Goal: Task Accomplishment & Management: Use online tool/utility

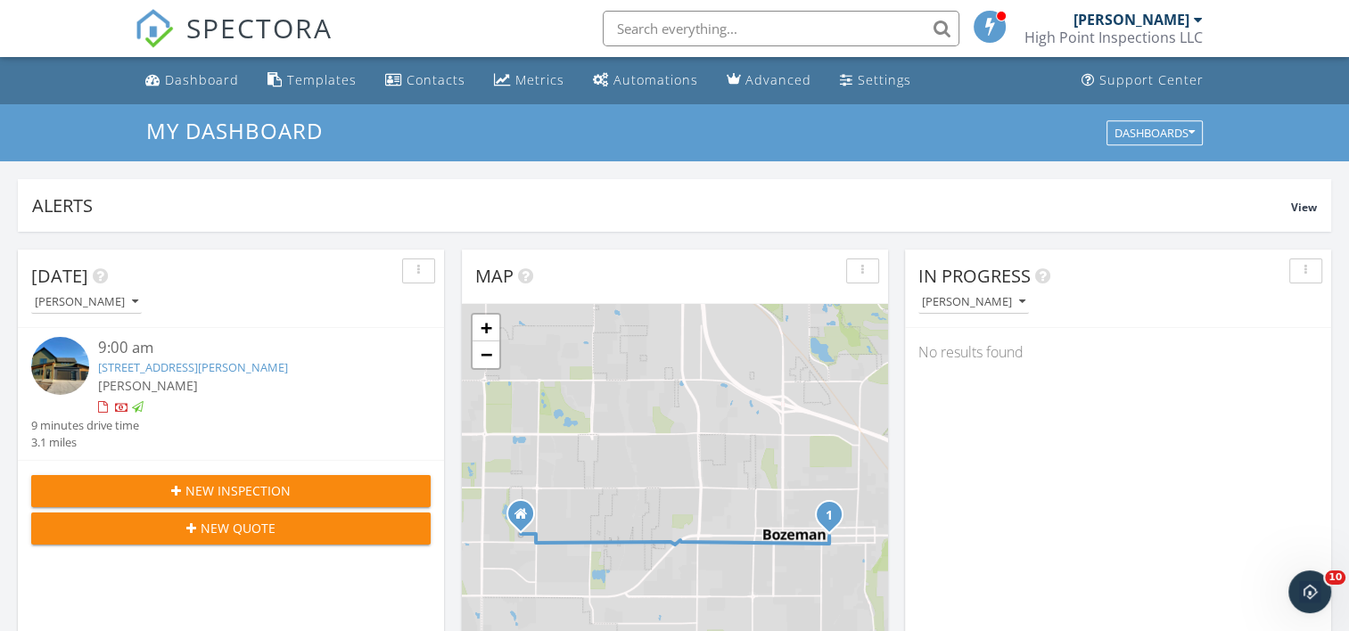
scroll to position [1651, 1377]
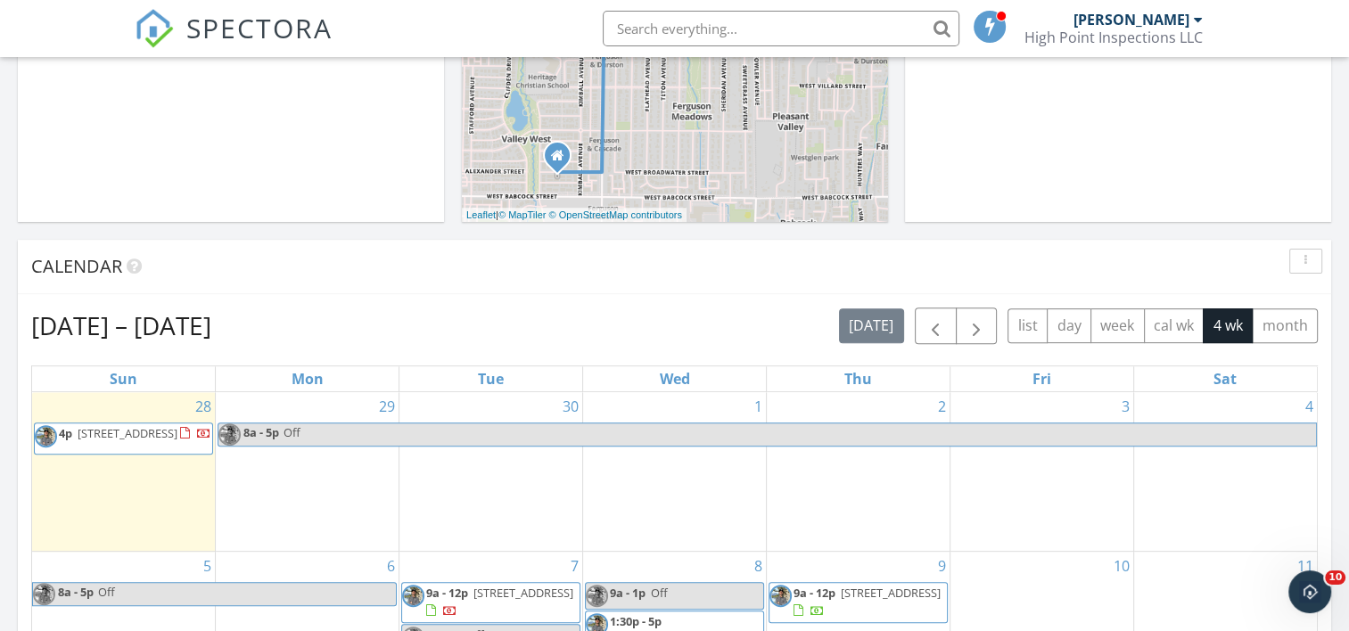
scroll to position [542, 0]
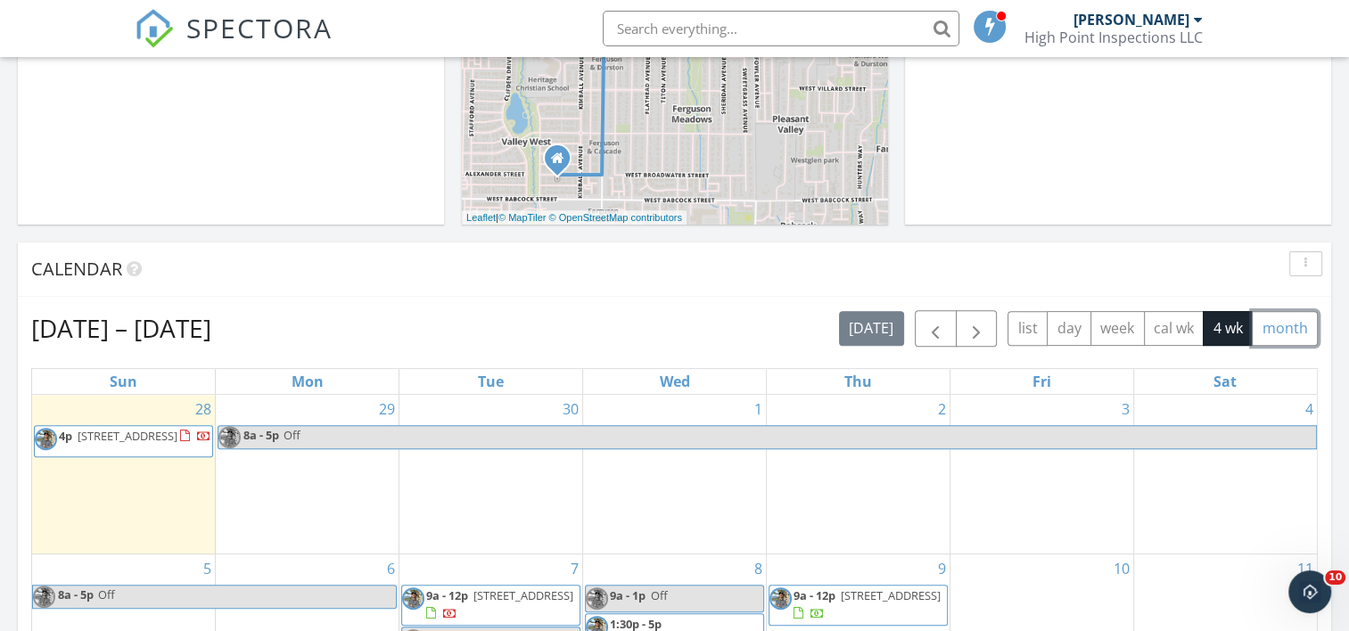
click at [1302, 335] on button "month" at bounding box center [1285, 328] width 66 height 35
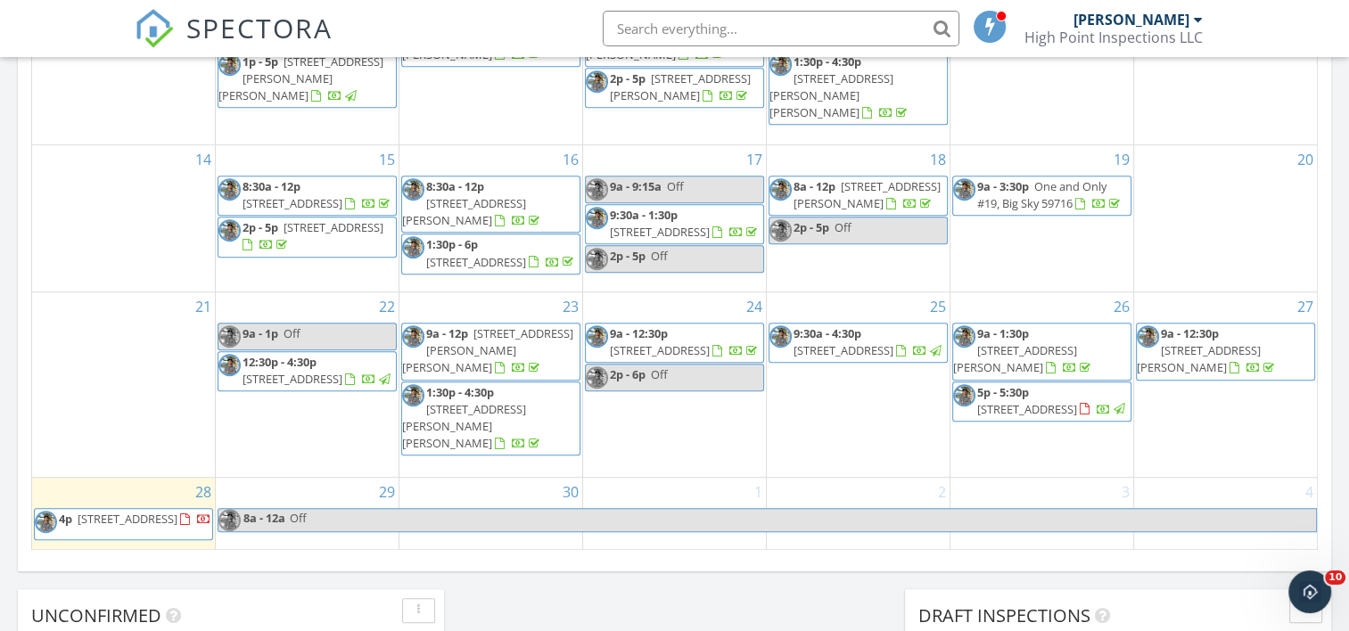
scroll to position [1086, 0]
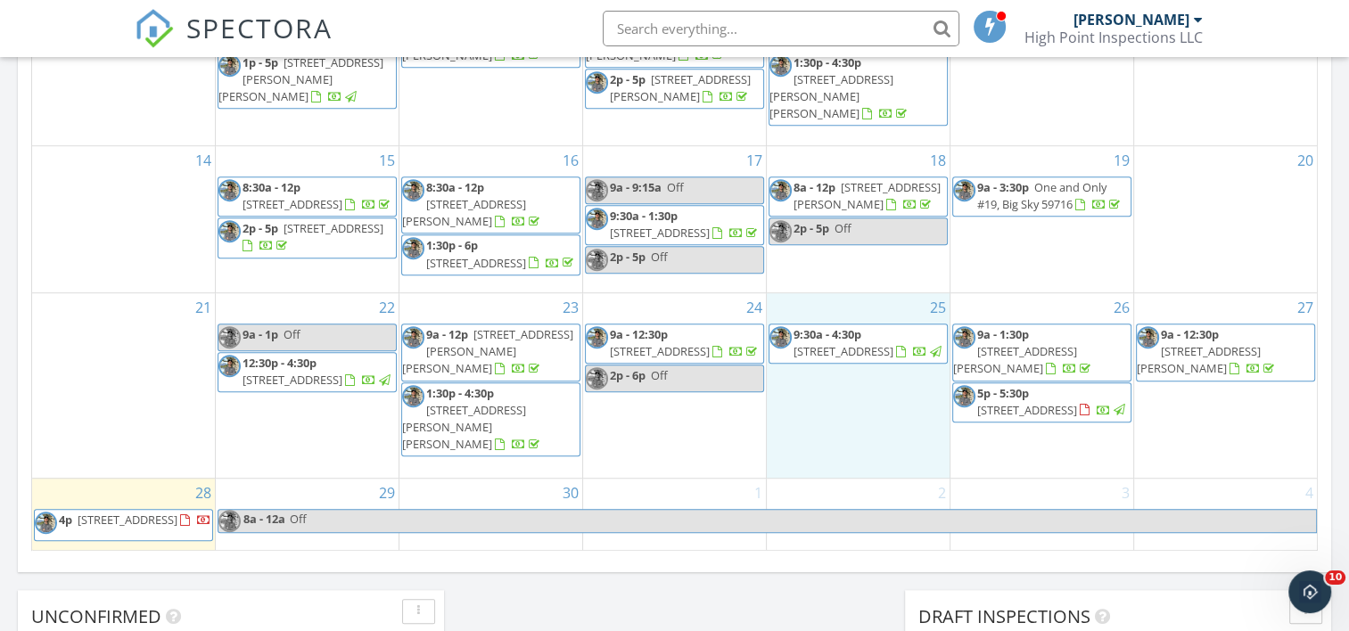
click at [836, 328] on div "25 9:30a - 4:30p 280 Goose Ridge Rd, Bozeman 59715" at bounding box center [858, 385] width 183 height 185
click at [134, 545] on div "28 4p 3120 Autumn Grove St #A, Bozeman 59718" at bounding box center [123, 515] width 183 height 72
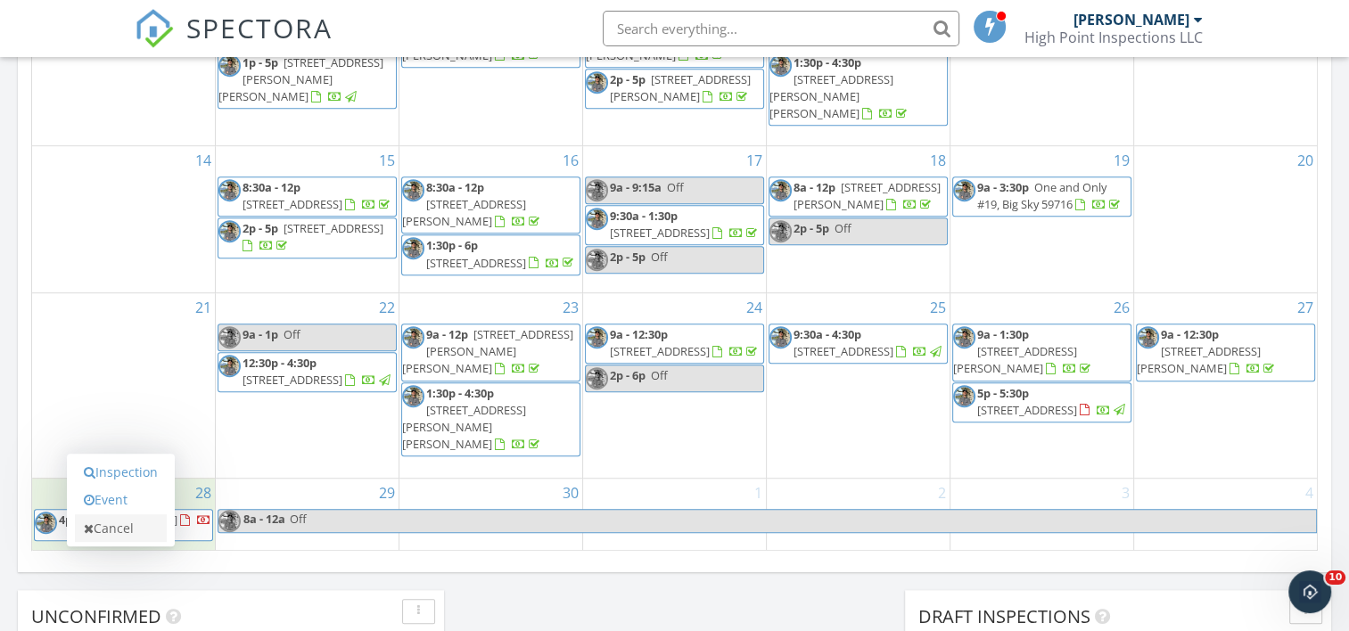
click at [129, 521] on link "Cancel" at bounding box center [121, 529] width 92 height 29
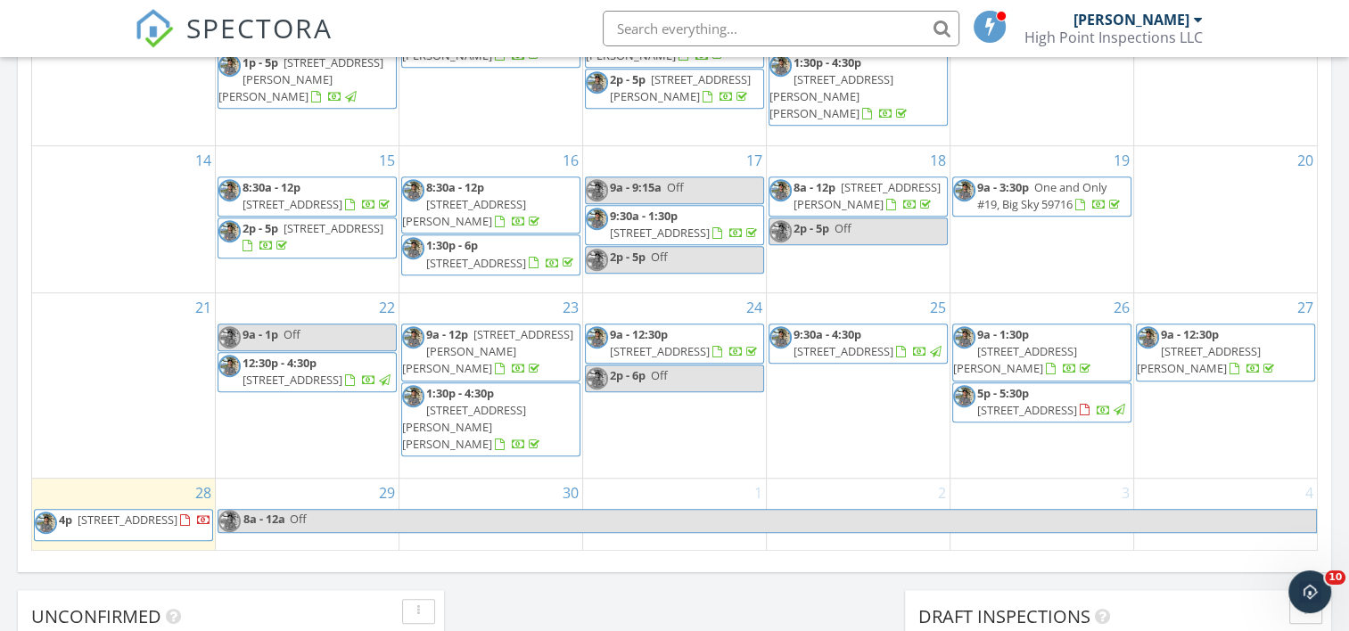
click at [128, 521] on span "3120 Autumn Grove St #A, Bozeman 59718" at bounding box center [128, 520] width 100 height 16
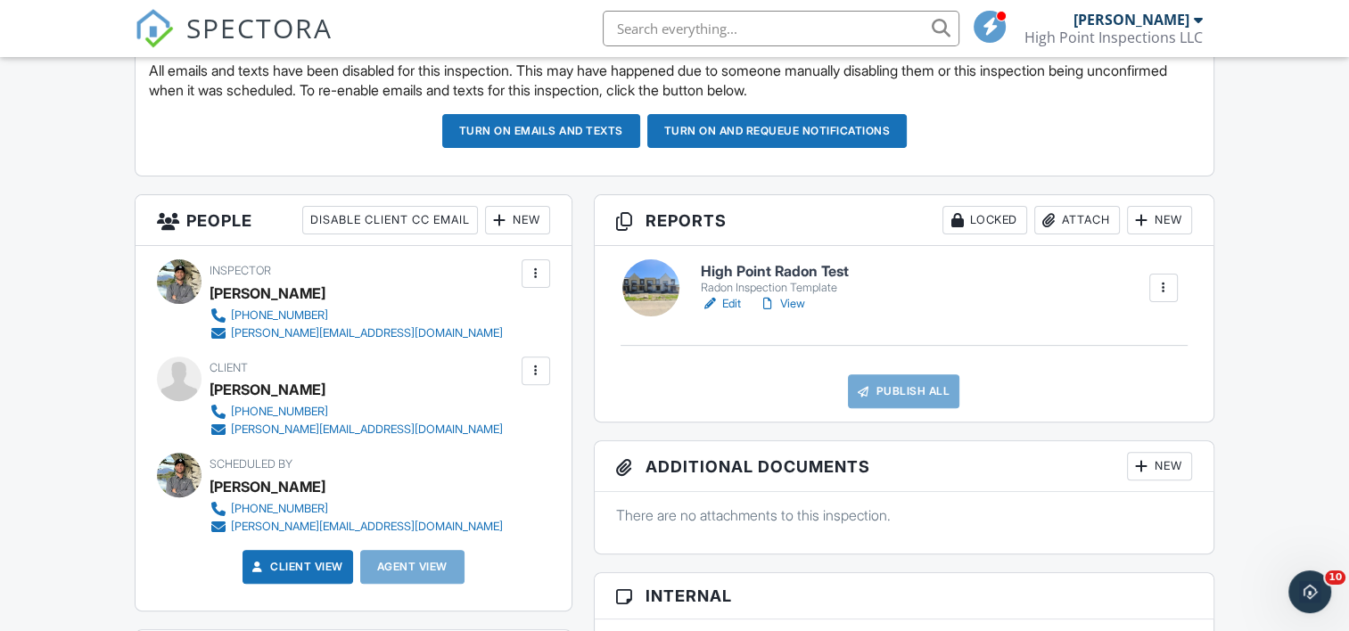
scroll to position [521, 0]
click at [760, 281] on div "Radon Inspection Template" at bounding box center [775, 288] width 148 height 14
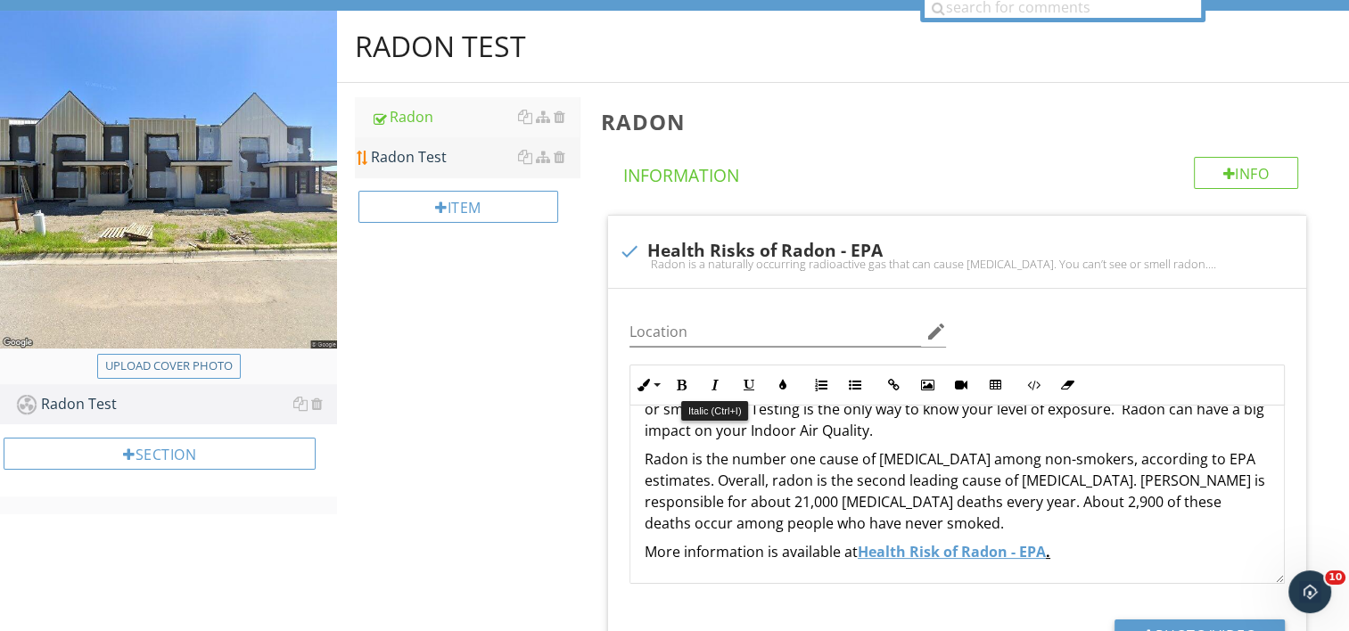
scroll to position [159, 0]
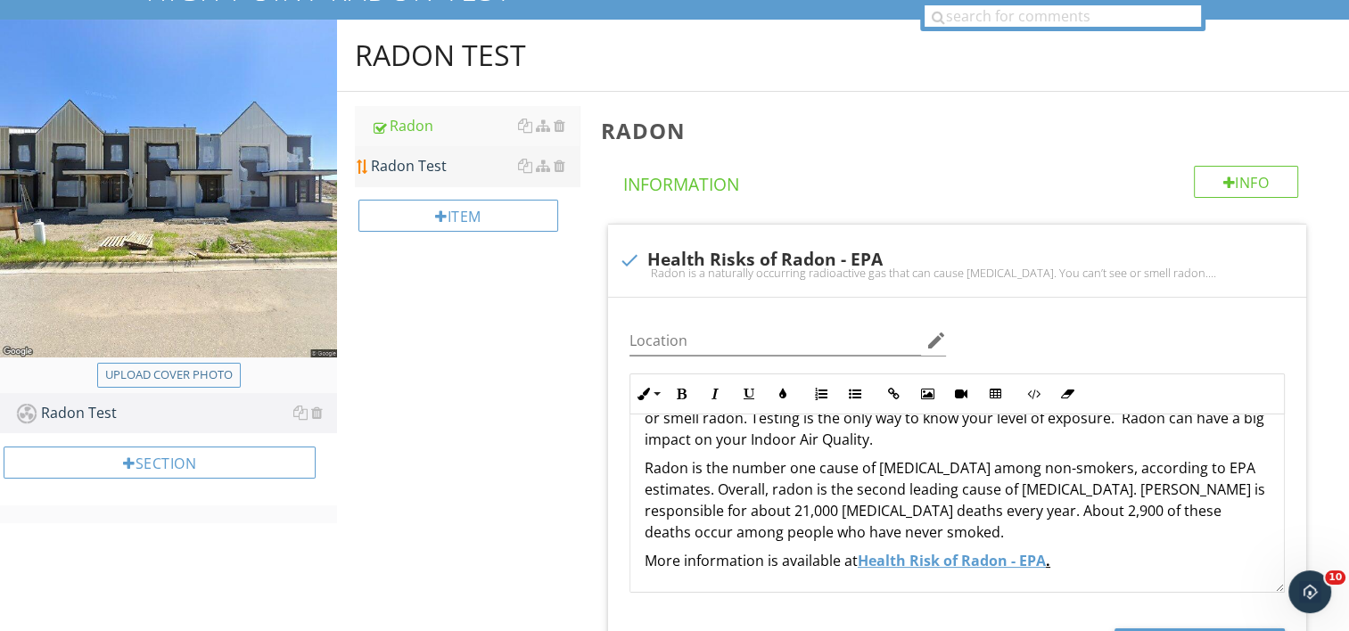
click at [442, 168] on div "Radon Test" at bounding box center [475, 165] width 209 height 21
type textarea "<p>Radon is a naturally occurring radioactive gas that can cause lung cancer. Y…"
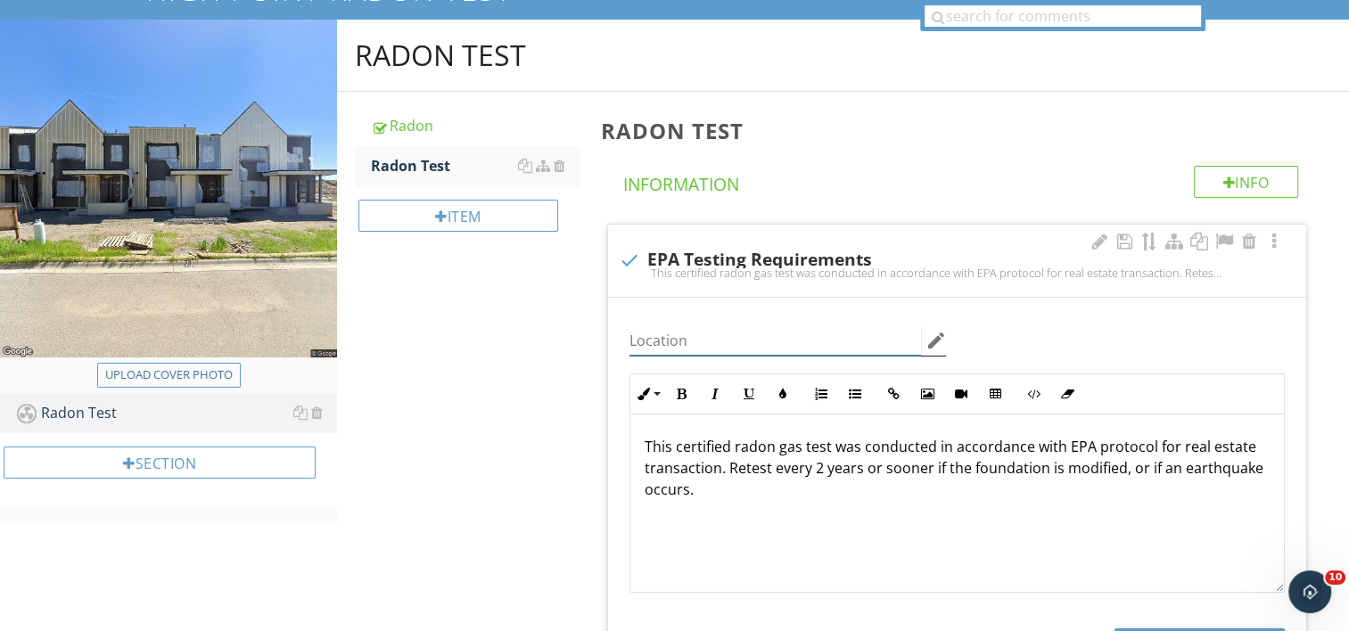
click at [728, 328] on input "Location" at bounding box center [776, 340] width 292 height 29
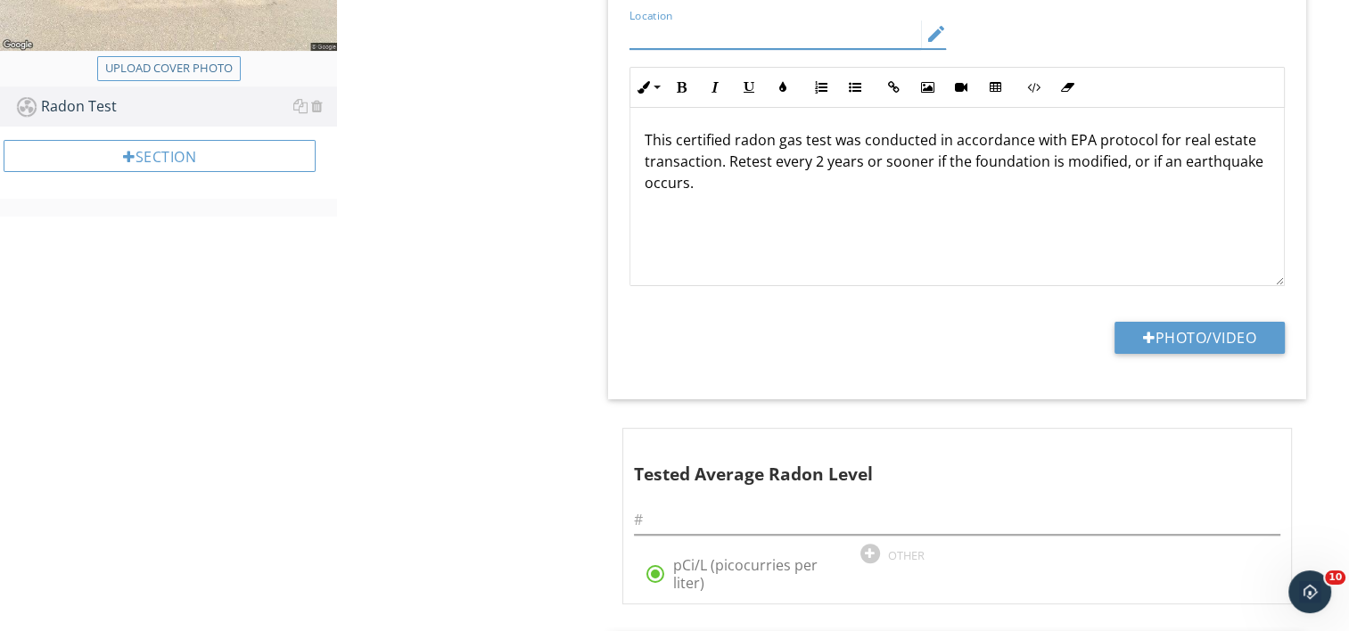
scroll to position [471, 0]
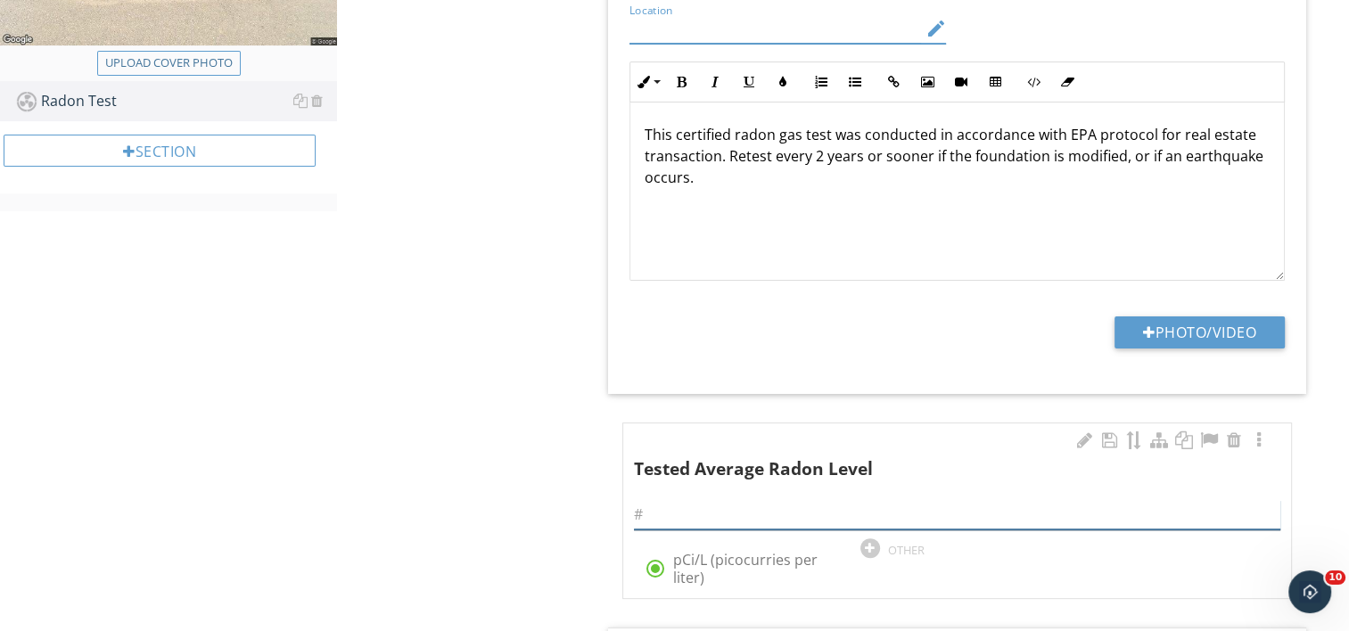
click at [768, 500] on input "text" at bounding box center [957, 514] width 647 height 29
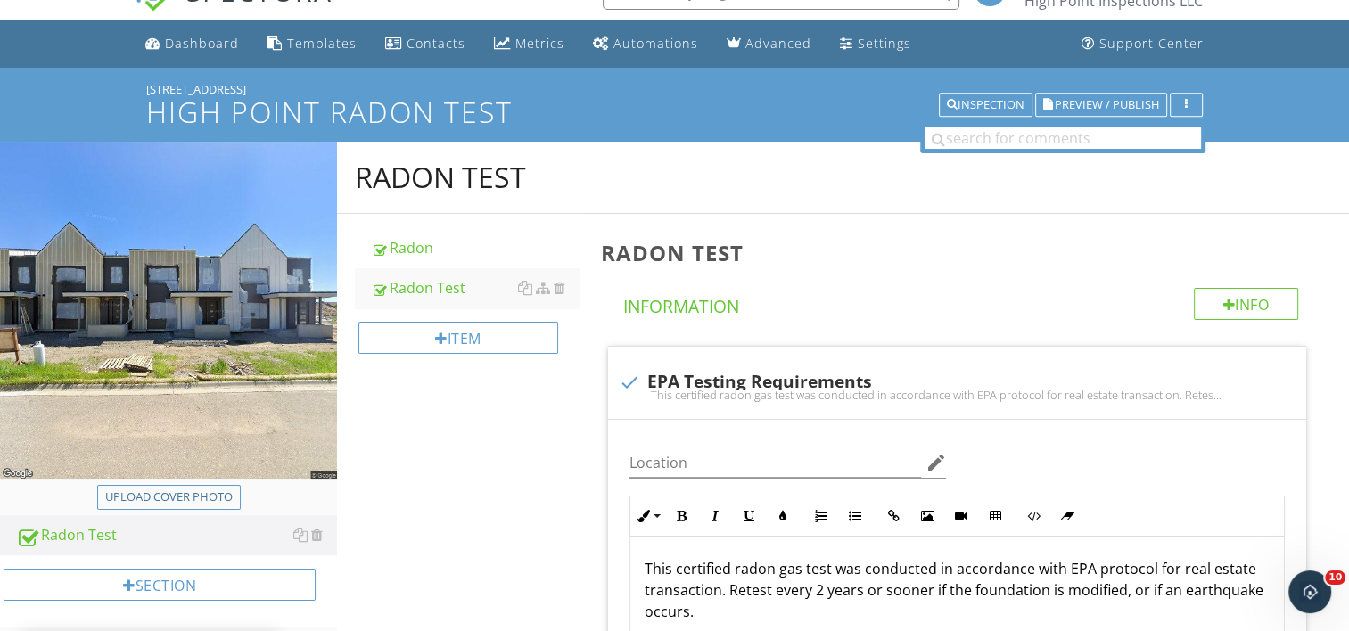
scroll to position [0, 0]
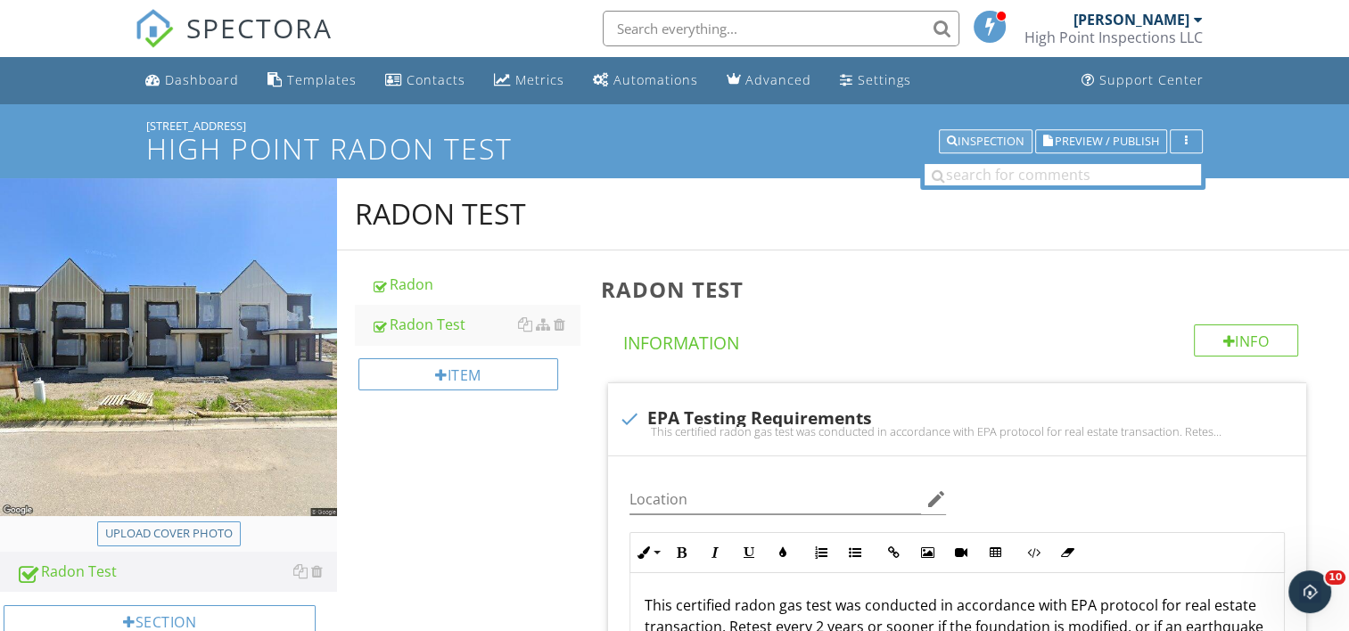
type input "1.1"
click at [965, 143] on div "Inspection" at bounding box center [986, 142] width 78 height 12
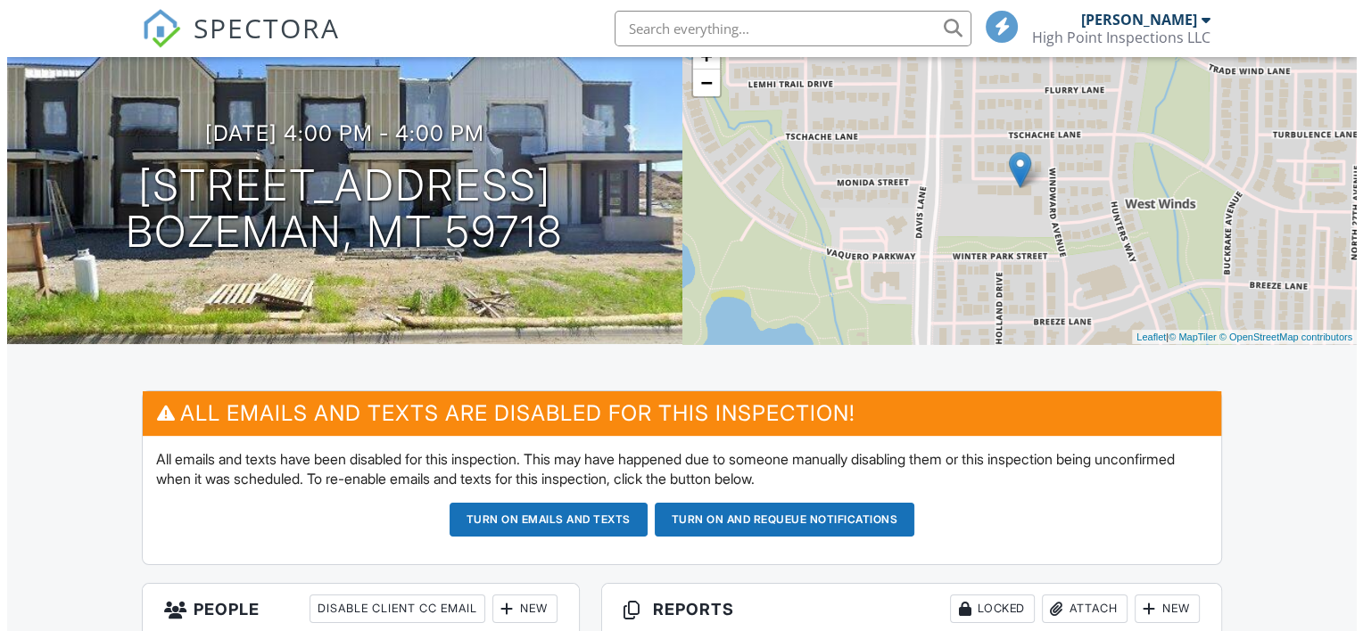
scroll to position [464, 0]
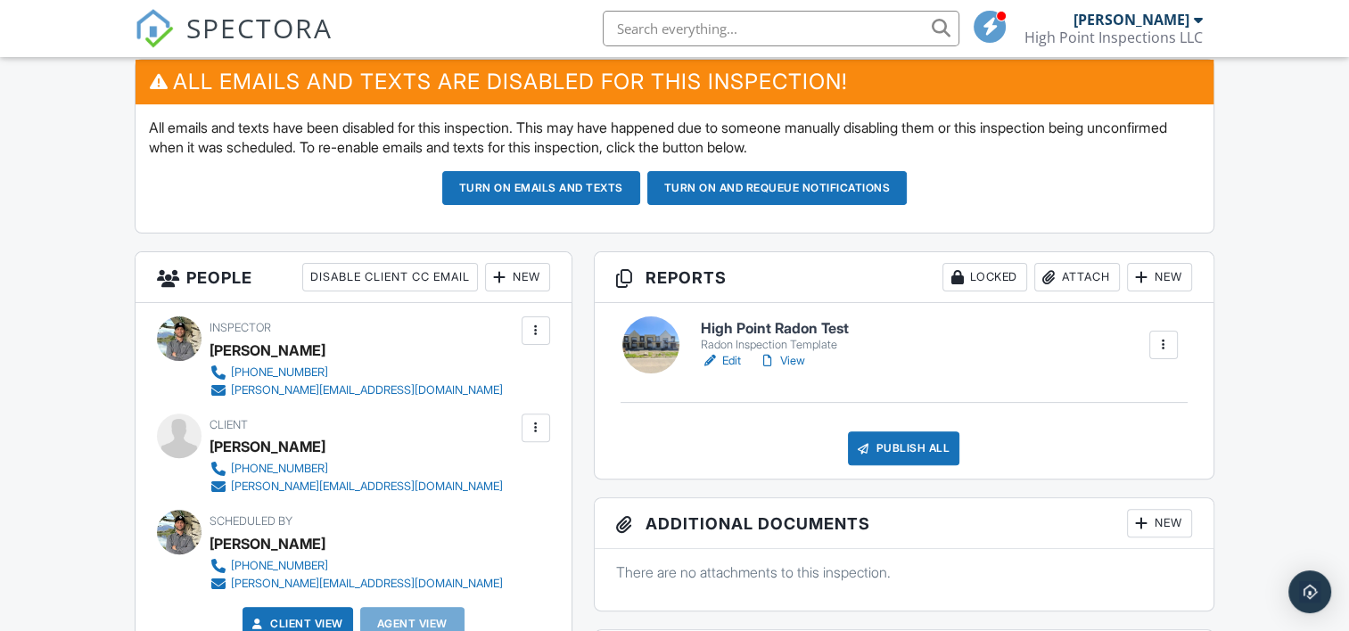
click at [1065, 278] on div "Attach" at bounding box center [1077, 277] width 86 height 29
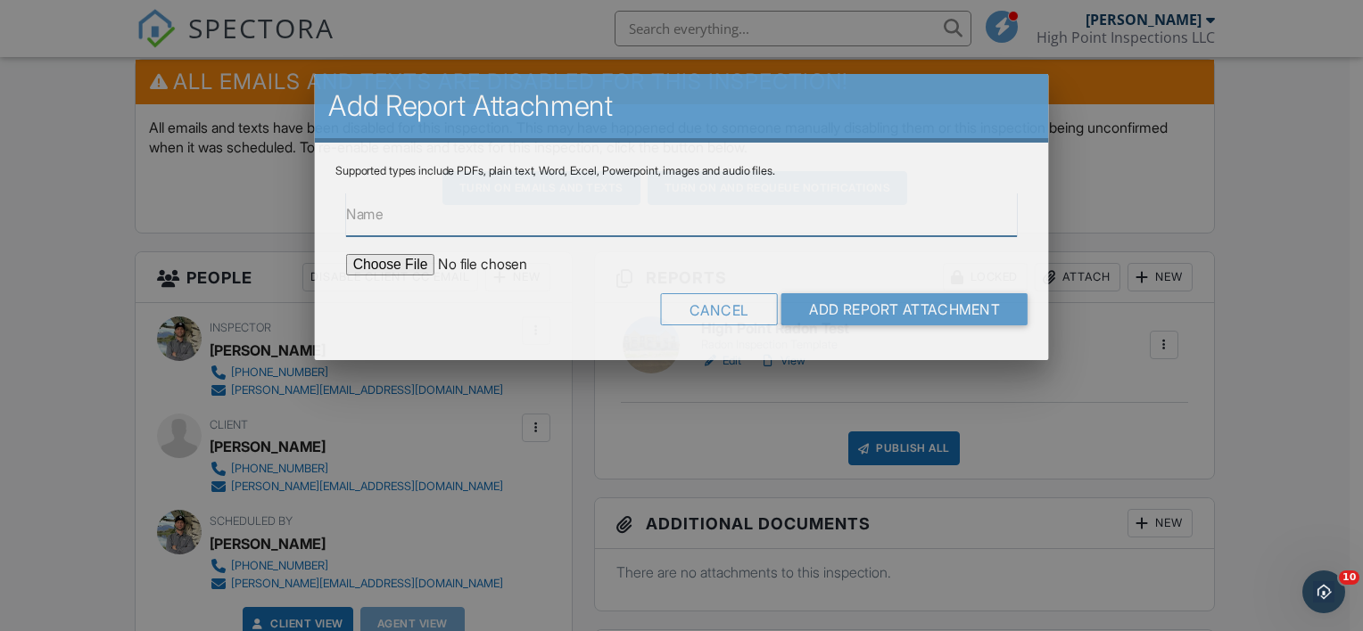
scroll to position [0, 0]
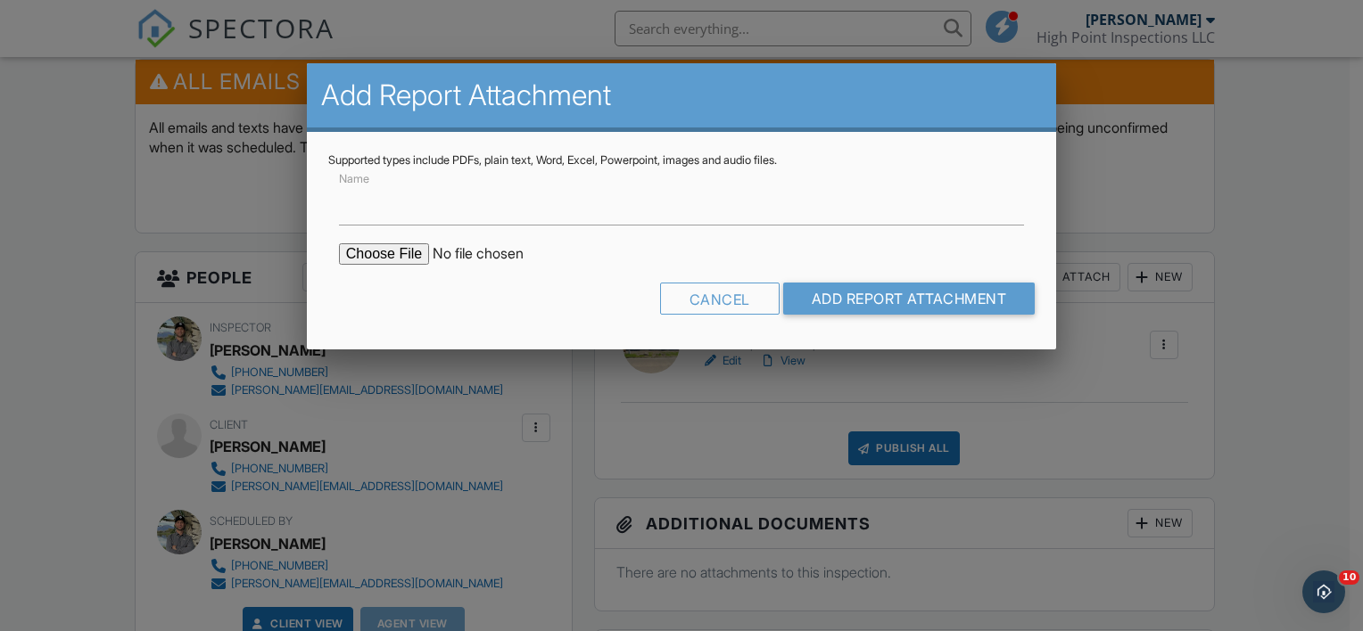
click at [384, 256] on input "file" at bounding box center [490, 253] width 303 height 21
type input "C:\fakepath\3120 Autumn Grove A Radon Report.pdf"
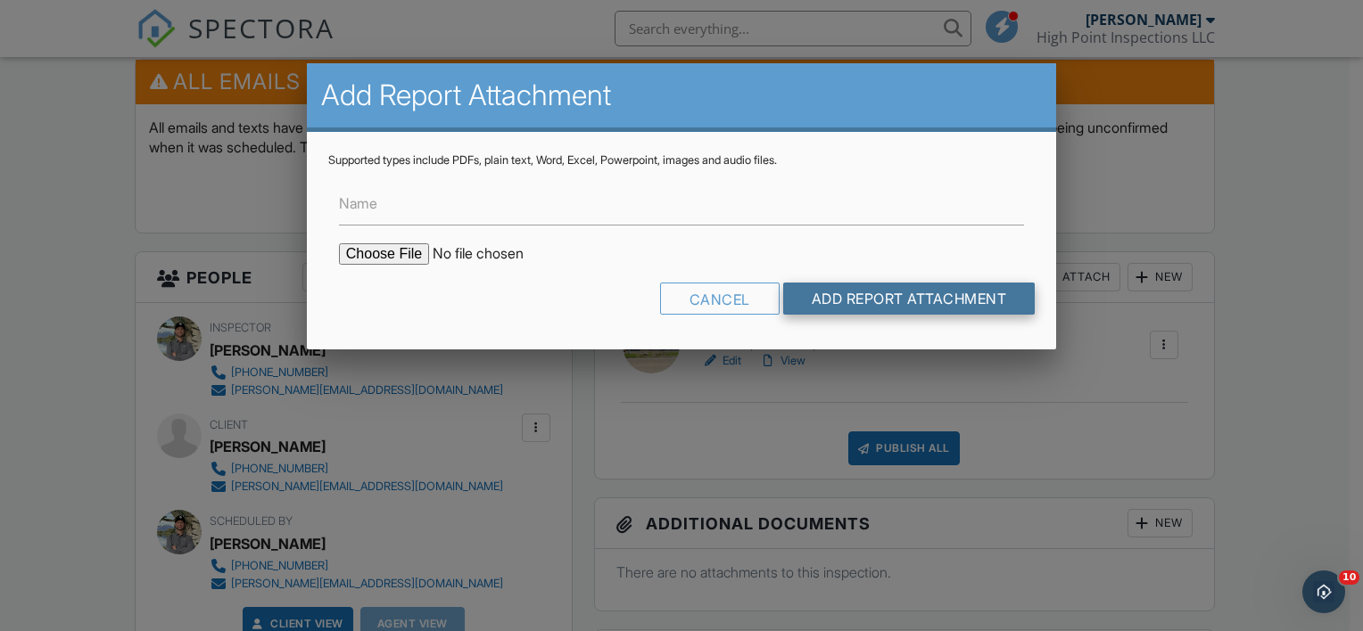
click at [848, 294] on input "Add Report Attachment" at bounding box center [909, 299] width 252 height 32
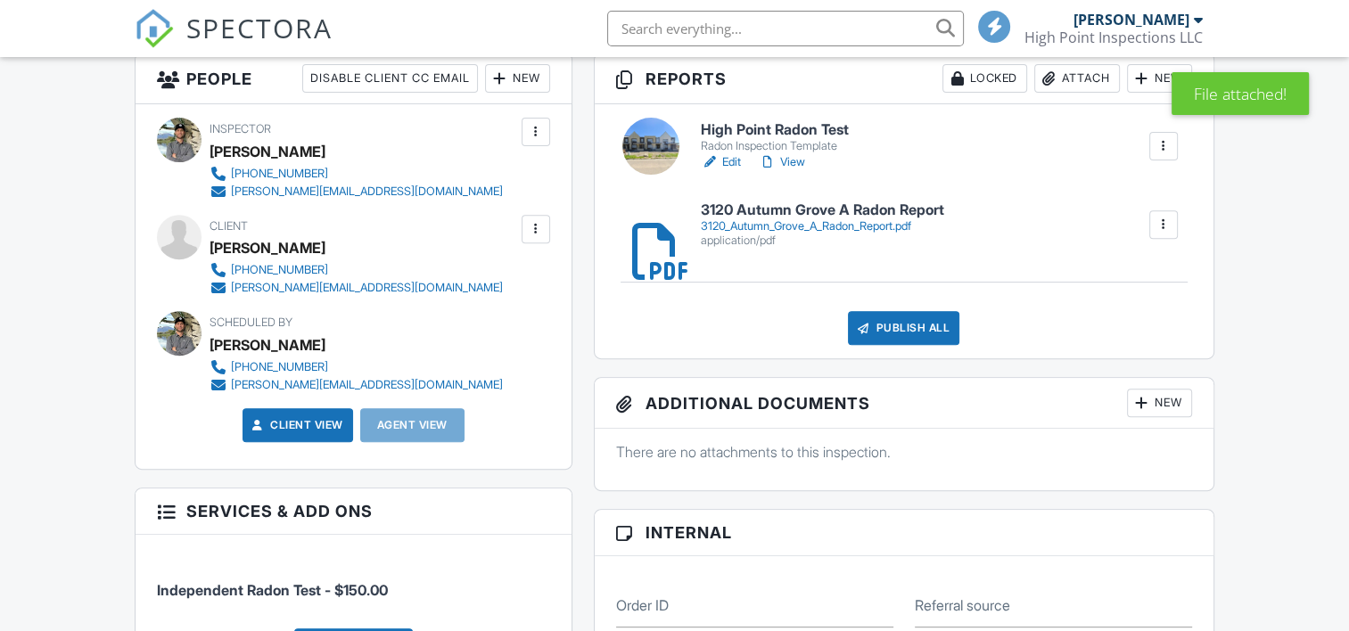
scroll to position [665, 0]
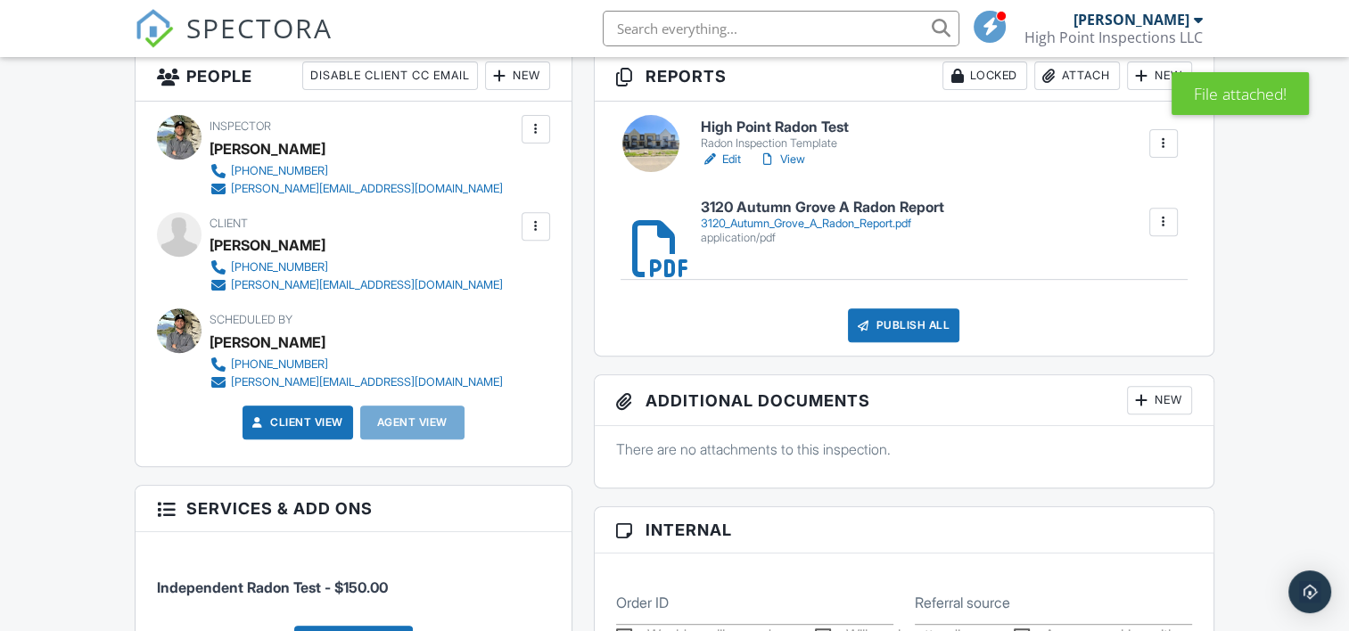
click at [905, 351] on div "High Point Radon Test Radon Inspection Template Edit View Quick Publish Copy [G…" at bounding box center [904, 229] width 619 height 254
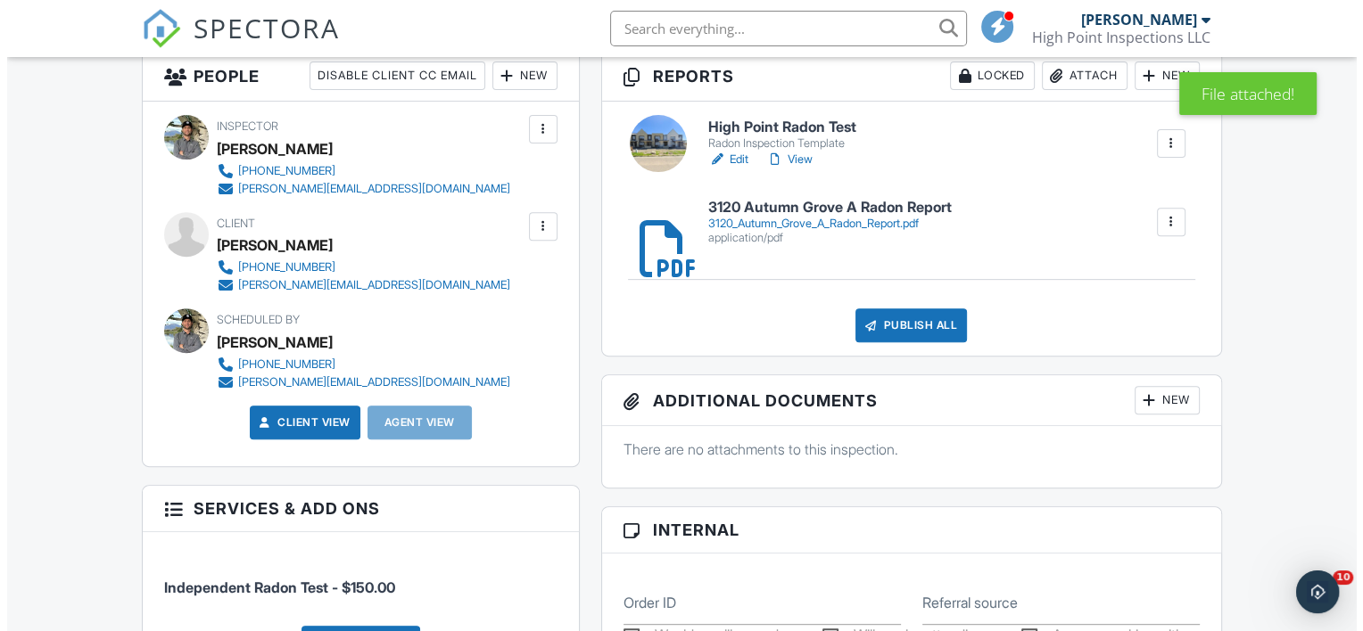
scroll to position [0, 0]
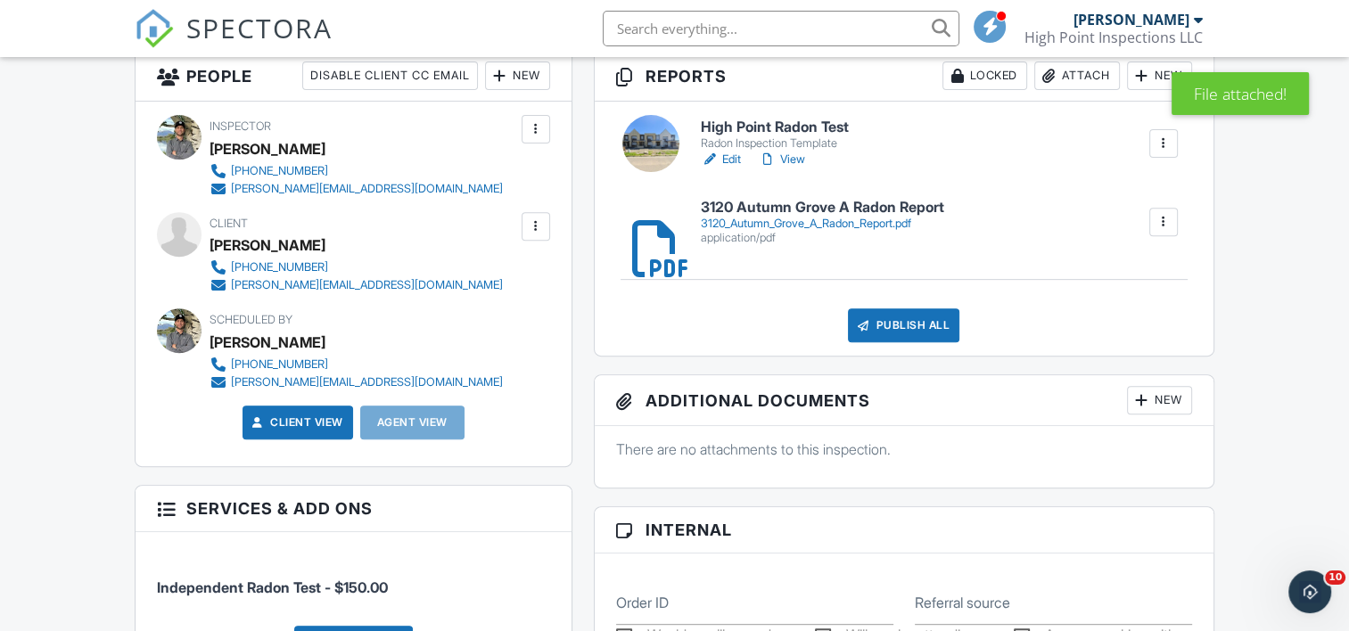
click at [888, 322] on div "Publish All" at bounding box center [903, 326] width 111 height 34
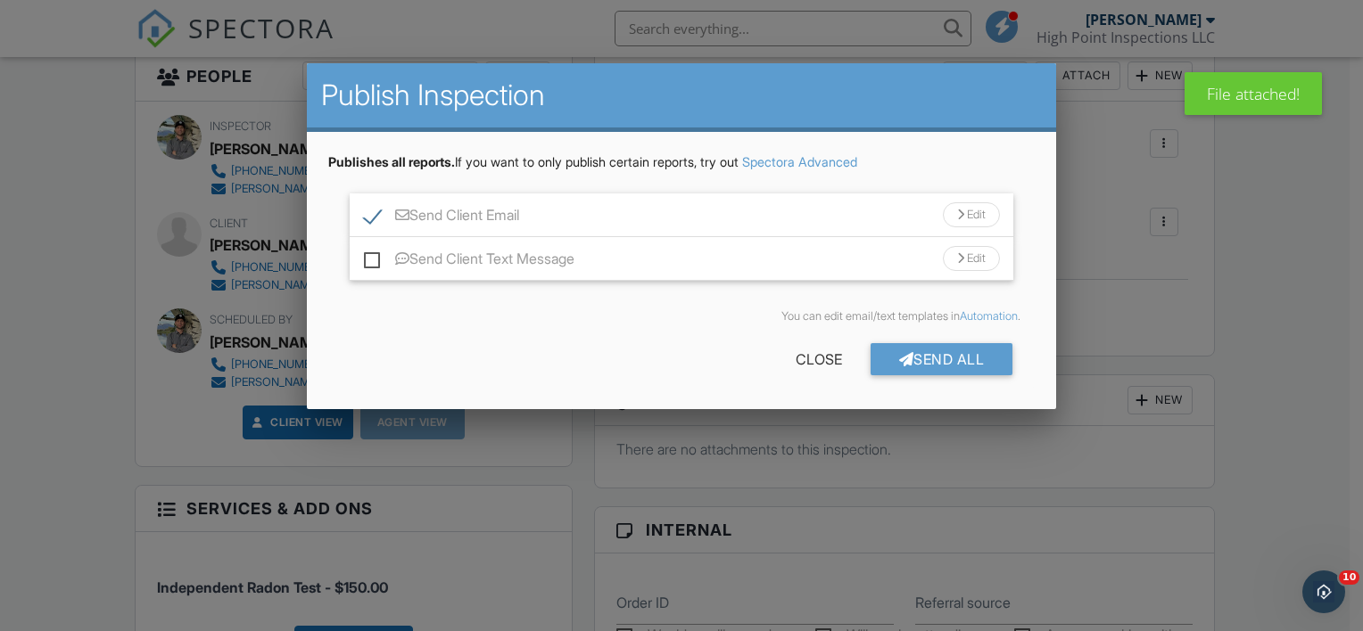
click at [535, 202] on div "Send Client Email Edit" at bounding box center [681, 216] width 663 height 44
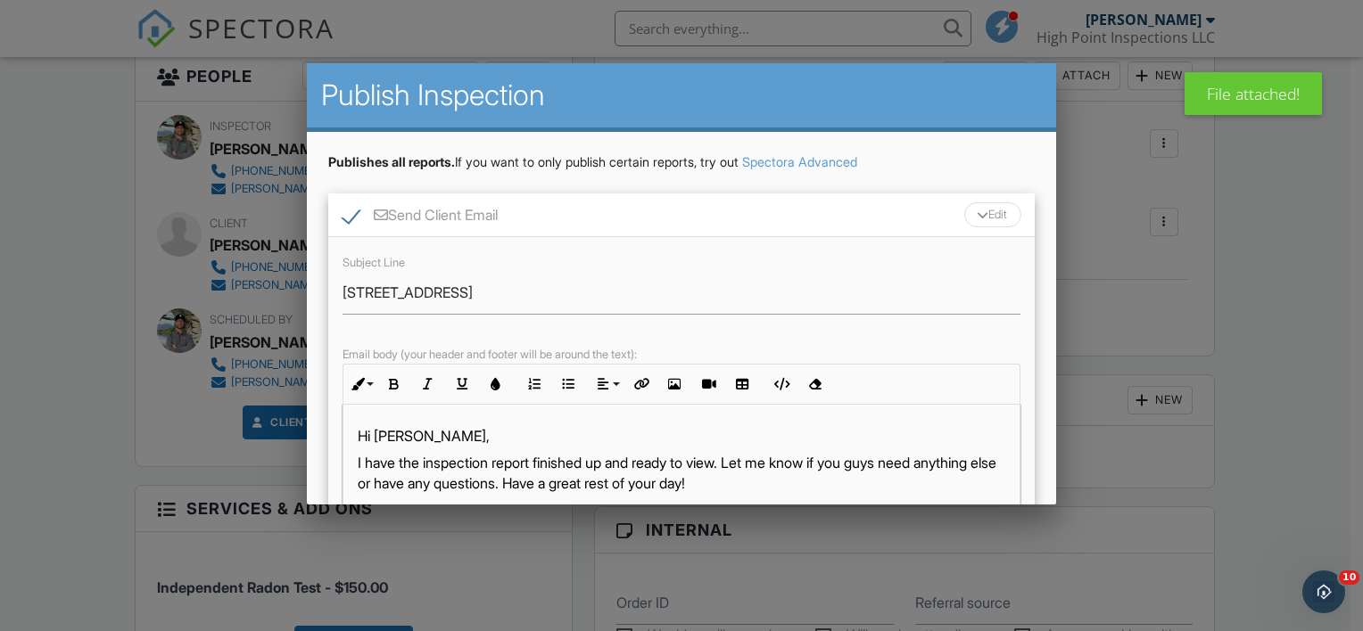
scroll to position [36, 0]
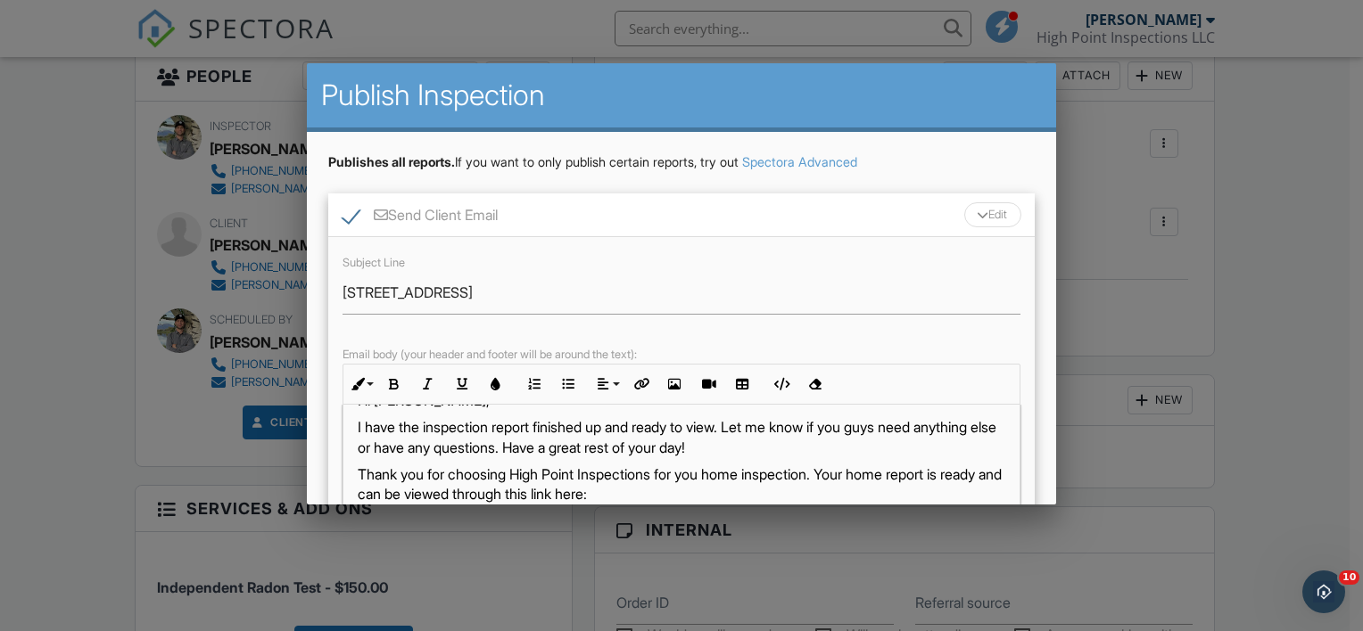
click at [622, 432] on p "I have the inspection report finished up and ready to view. Let me know if you …" at bounding box center [681, 437] width 647 height 40
click at [725, 427] on p "I have the radon report downloaded and ready to view. Let me know if you guys n…" at bounding box center [681, 437] width 647 height 40
click at [806, 428] on p "I have the radon report downloaded and ready to view. Great news, Let me know i…" at bounding box center [681, 437] width 647 height 40
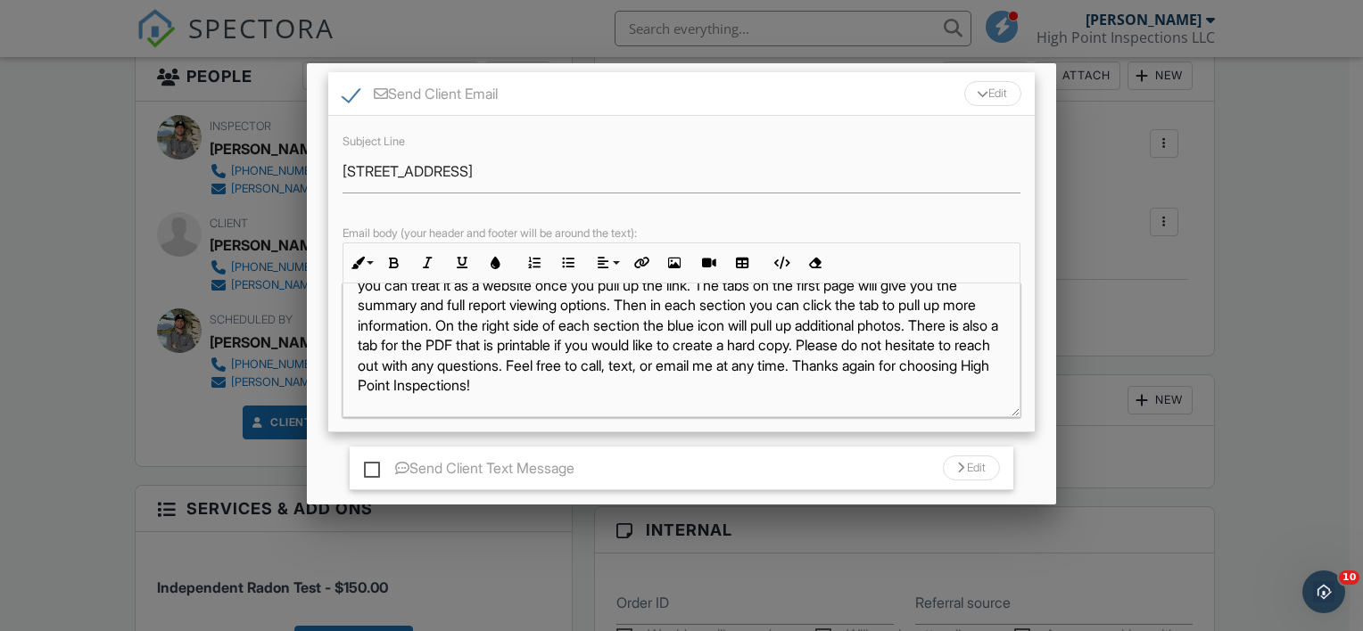
scroll to position [233, 0]
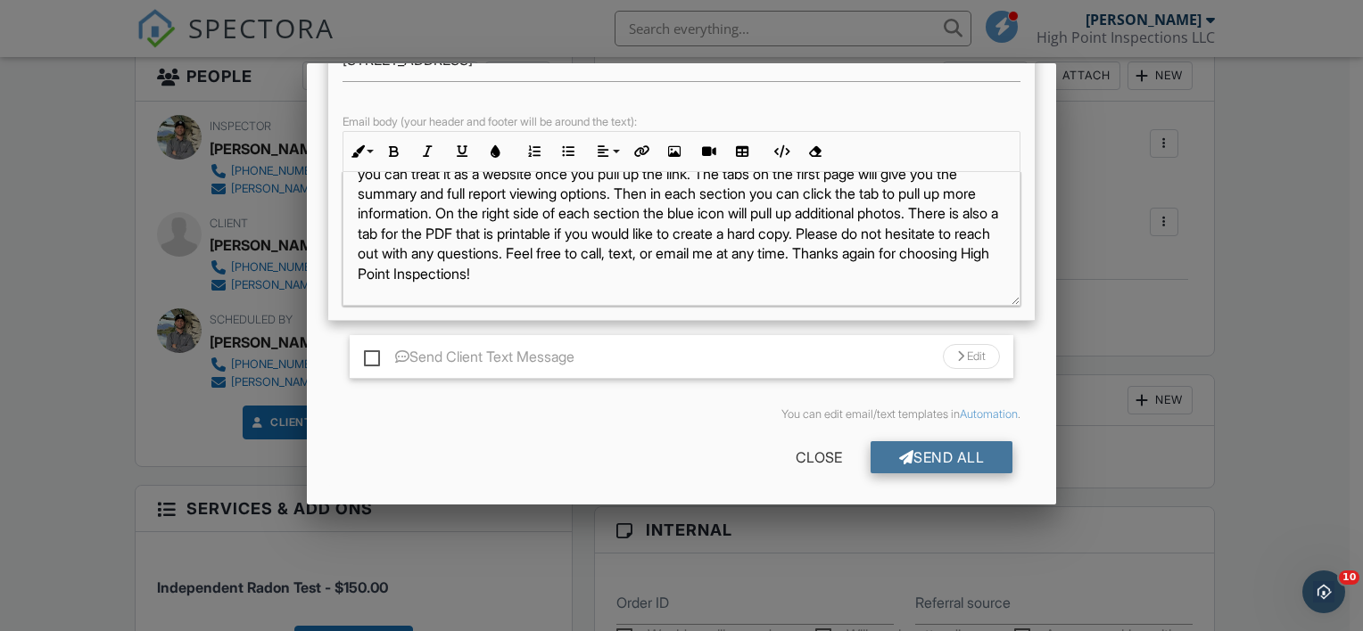
click at [899, 450] on div at bounding box center [906, 457] width 15 height 14
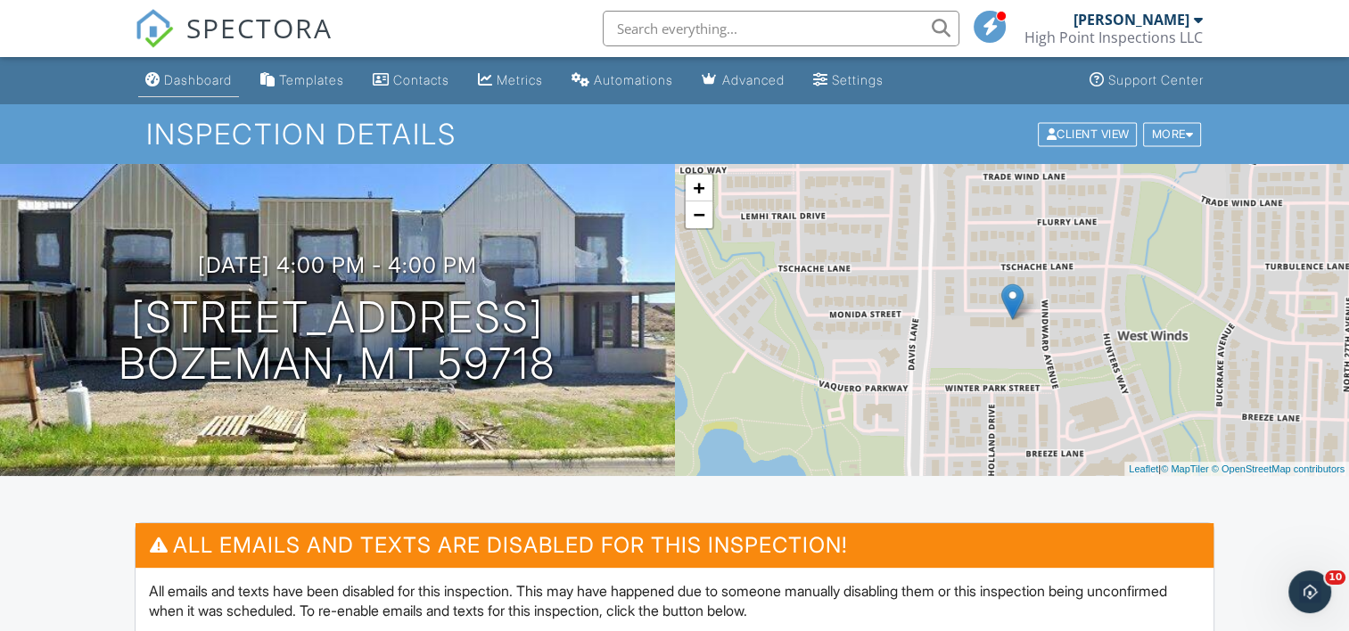
click at [201, 71] on link "Dashboard" at bounding box center [188, 80] width 101 height 33
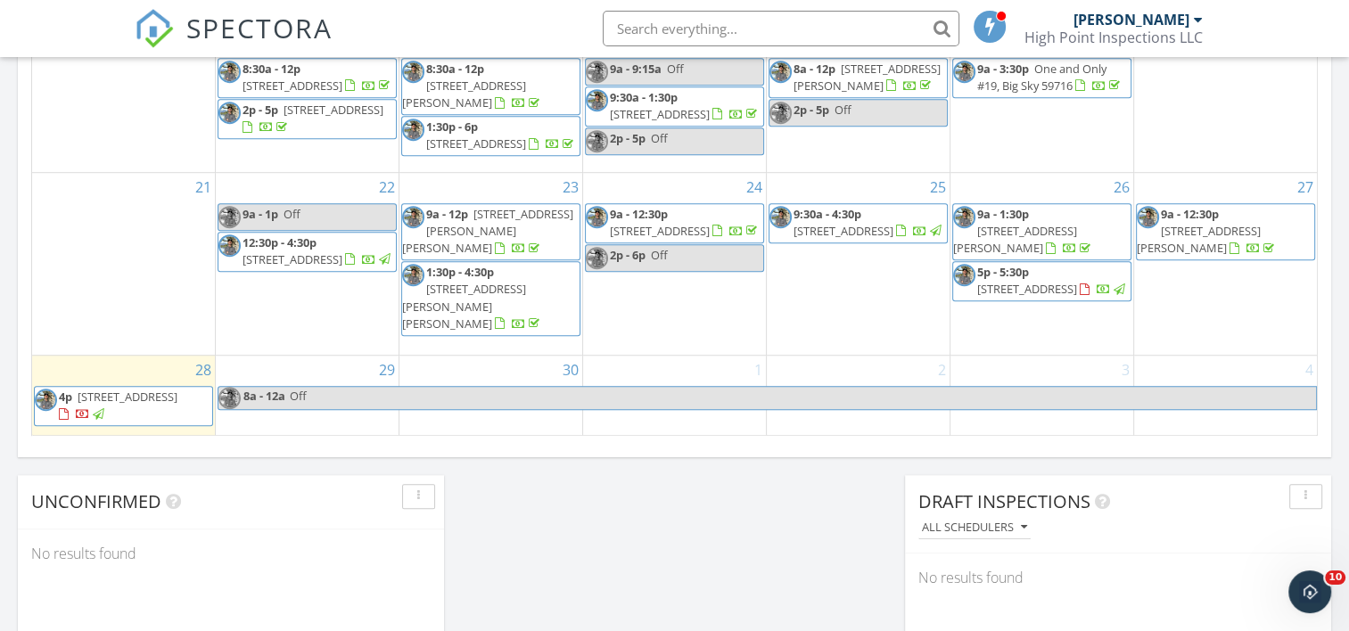
scroll to position [1208, 0]
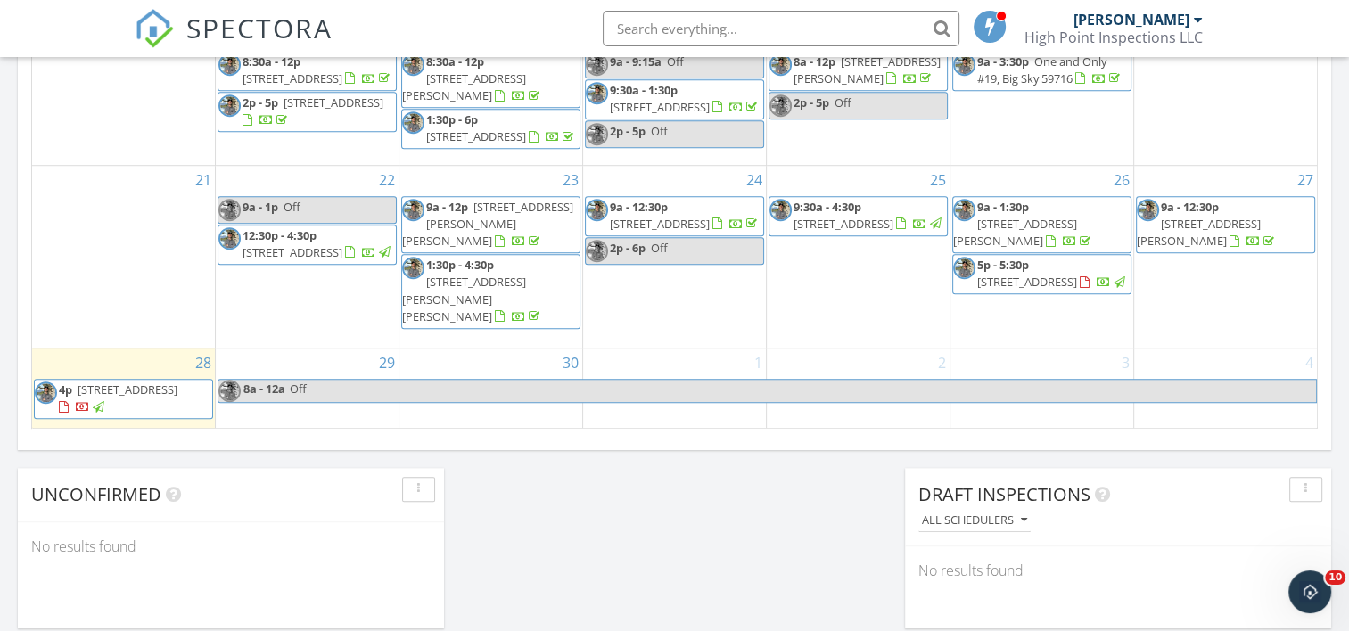
click at [1156, 226] on div at bounding box center [1149, 212] width 24 height 27
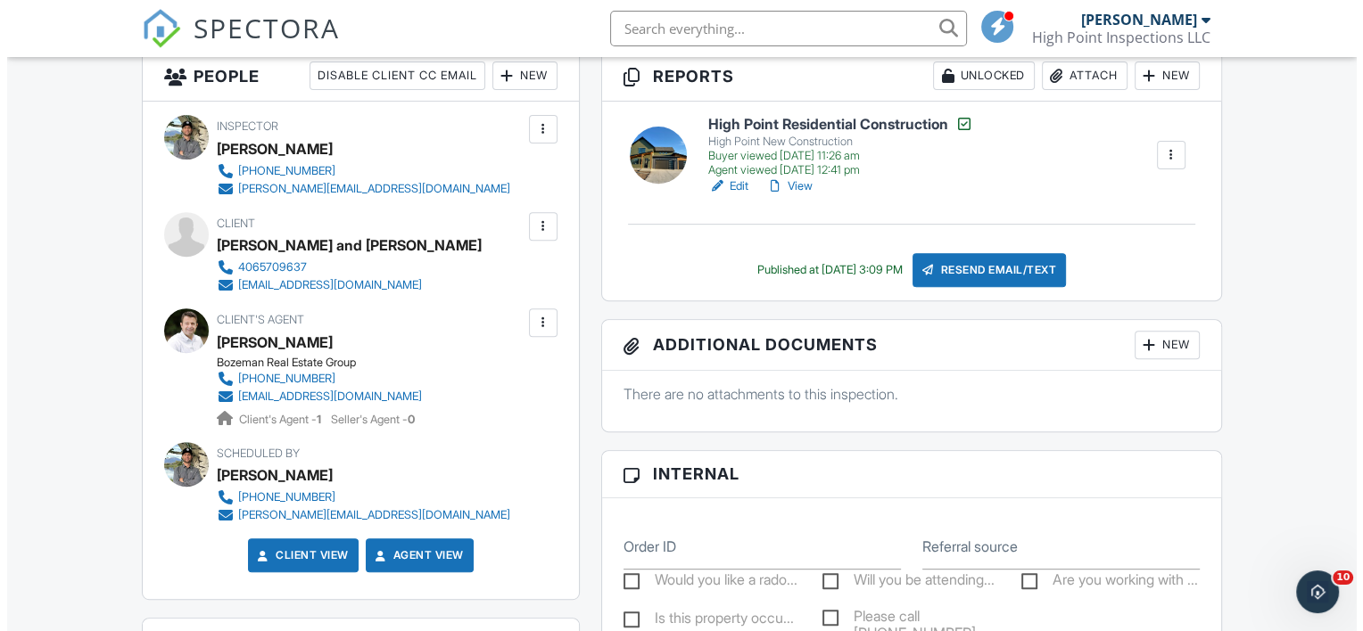
scroll to position [562, 0]
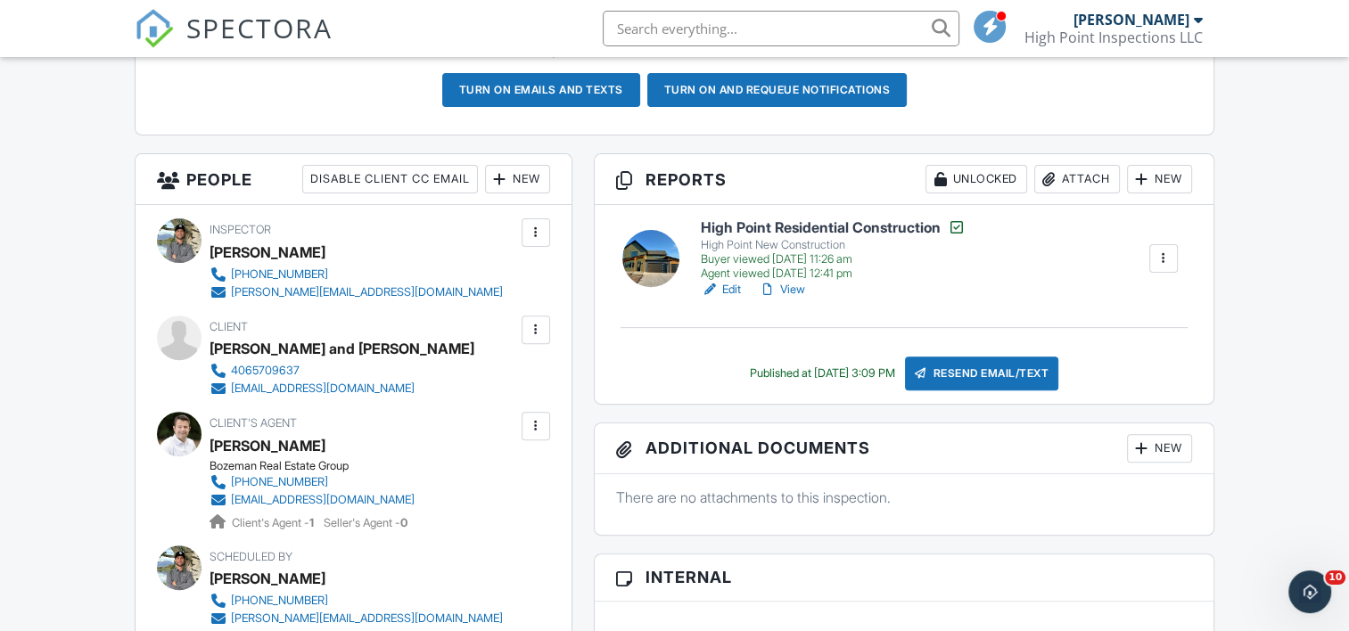
click at [1100, 190] on div "Attach" at bounding box center [1077, 179] width 86 height 29
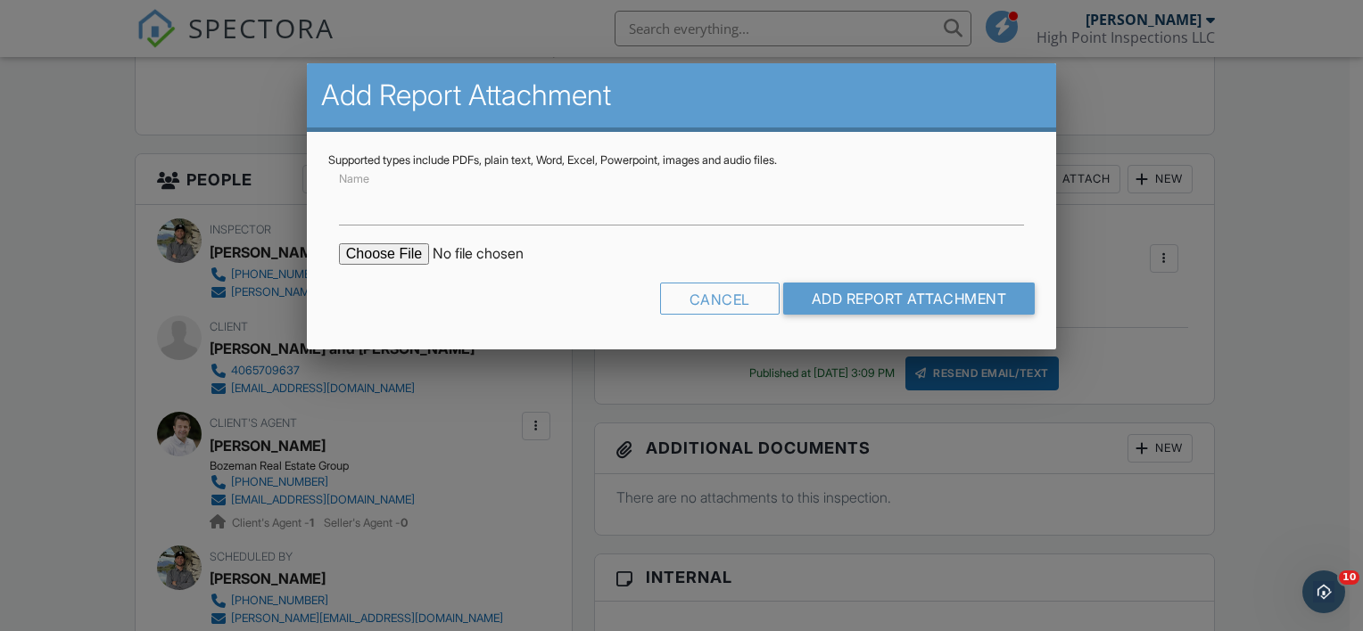
click at [394, 257] on input "file" at bounding box center [490, 253] width 303 height 21
type input "C:\fakepath\173 Delano Dr [PERSON_NAME] Report.pdf"
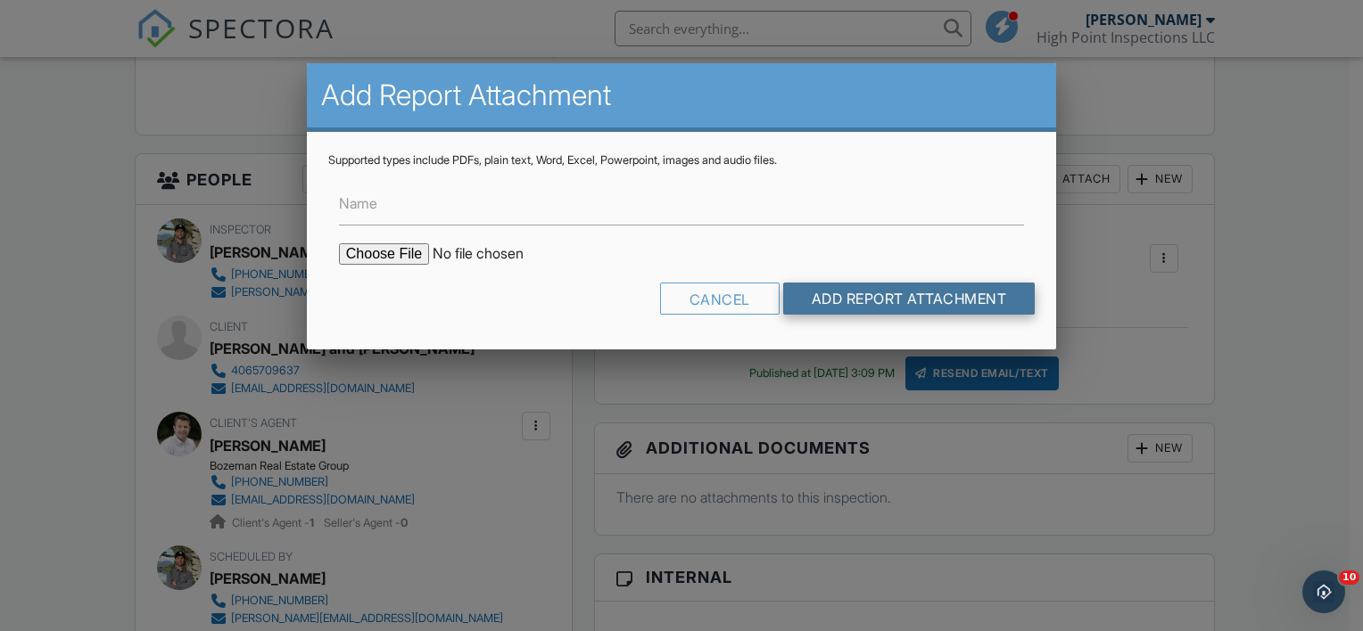
click at [914, 307] on input "Add Report Attachment" at bounding box center [909, 299] width 252 height 32
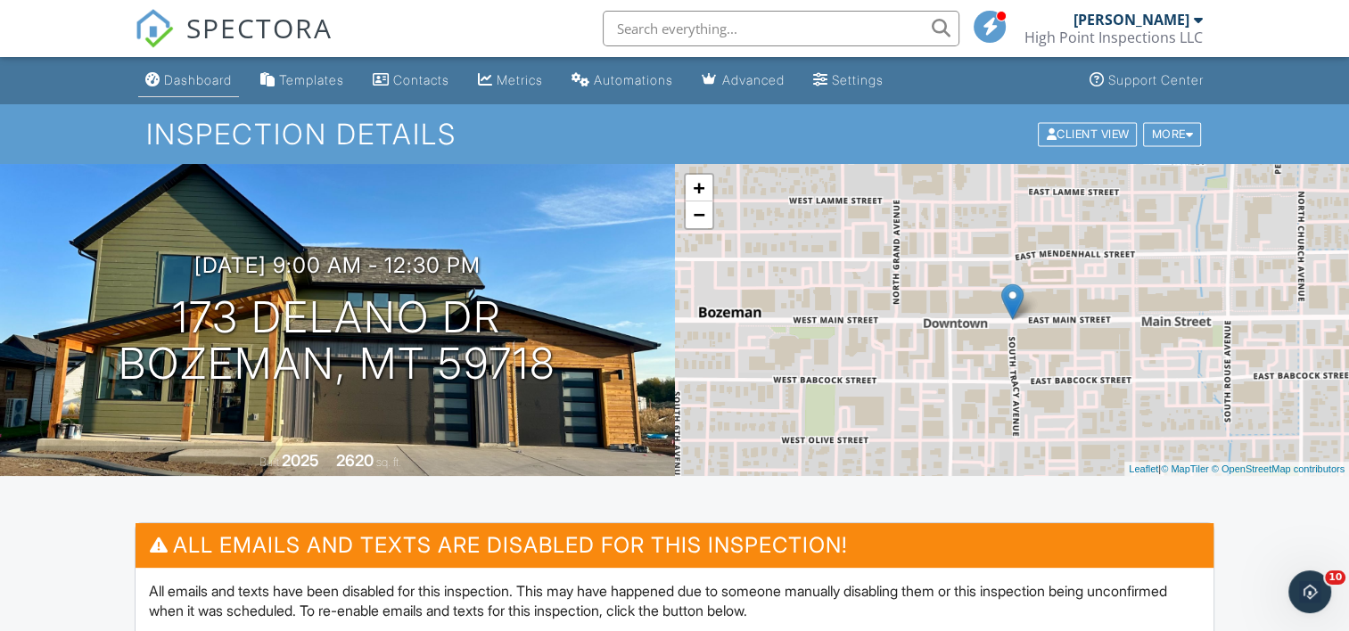
click at [202, 82] on div "Dashboard" at bounding box center [198, 79] width 68 height 15
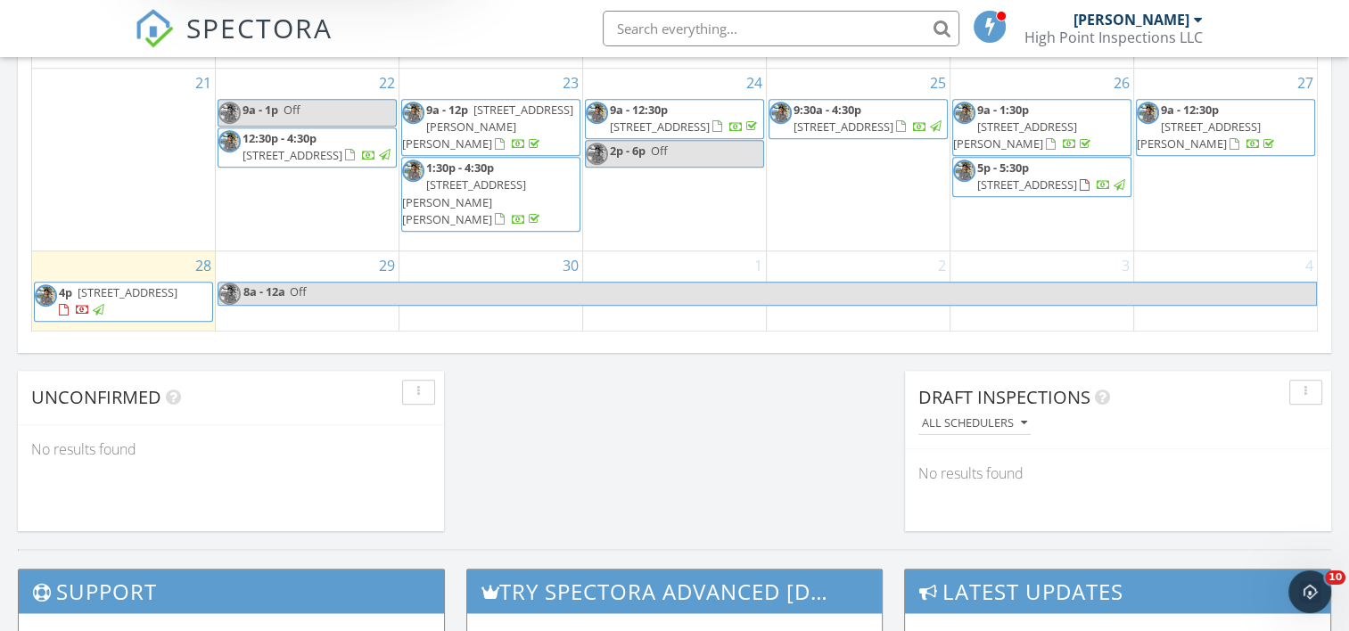
scroll to position [1309, 0]
